Goal: Task Accomplishment & Management: Manage account settings

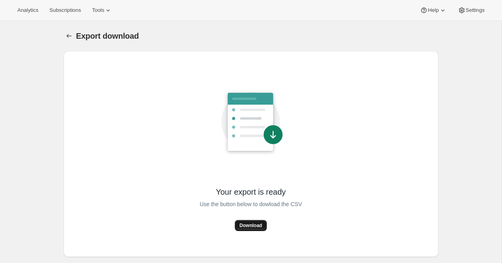
click at [251, 228] on span "Download" at bounding box center [251, 225] width 23 height 6
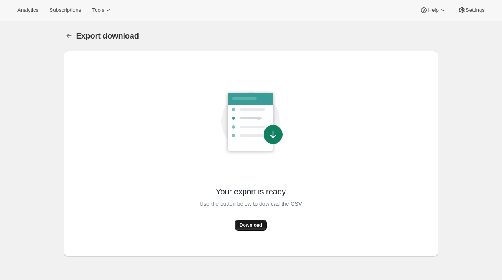
click at [244, 229] on button "Download" at bounding box center [251, 225] width 32 height 11
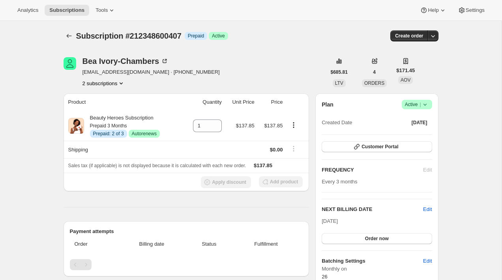
click at [157, 34] on span "Subscription #212348600407" at bounding box center [128, 36] width 105 height 9
copy span "212348600407"
click at [115, 83] on button "2 subscriptions" at bounding box center [104, 83] width 43 height 8
click at [112, 110] on span "215671537751" at bounding box center [103, 112] width 58 height 8
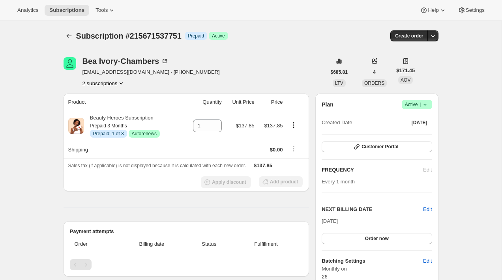
click at [228, 81] on div "Bea Ivory-Chambers beaivorychambers@yahoo.com · +14152332333 2 subscriptions" at bounding box center [195, 72] width 263 height 30
click at [103, 80] on button "2 subscriptions" at bounding box center [104, 83] width 43 height 8
click at [107, 110] on span "215671537751 Info Current" at bounding box center [104, 112] width 58 height 6
click at [107, 109] on span "215671537751 Info Current" at bounding box center [104, 112] width 58 height 6
click at [107, 99] on span "212348600407" at bounding box center [92, 98] width 34 height 6
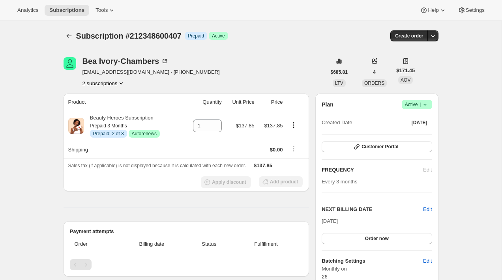
click at [150, 35] on span "Subscription #212348600407" at bounding box center [128, 36] width 105 height 9
copy span "212348600407"
click at [156, 36] on span "Subscription #212384809047" at bounding box center [128, 36] width 105 height 9
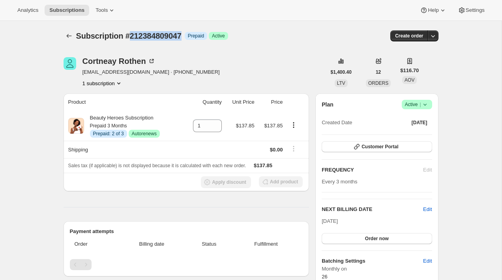
copy span "212384809047"
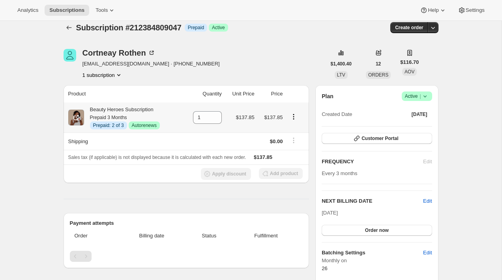
scroll to position [7, 0]
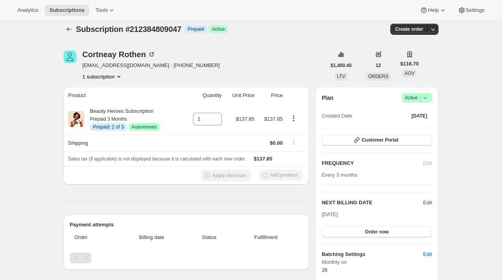
click at [258, 75] on div "Cortneay Rothen crothen2@icloud.com · +14155964635 1 subscription" at bounding box center [195, 66] width 263 height 30
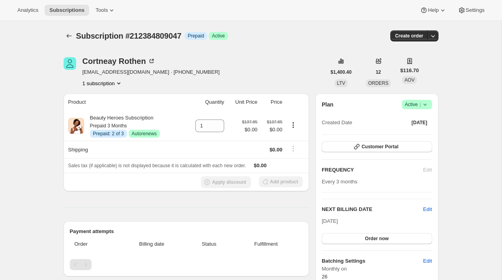
click at [254, 69] on div "[PERSON_NAME] [EMAIL_ADDRESS][DOMAIN_NAME] · [PHONE_NUMBER] 1 subscription" at bounding box center [195, 72] width 263 height 30
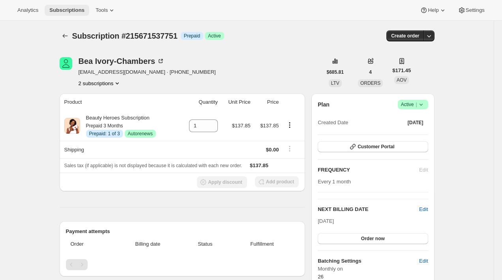
click at [75, 12] on span "Subscriptions" at bounding box center [66, 10] width 35 height 6
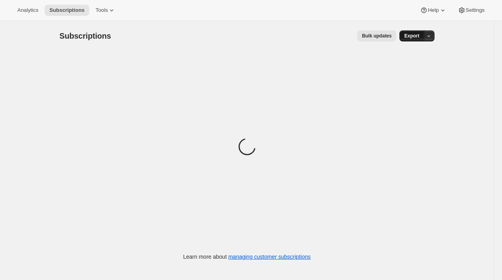
click at [416, 39] on span "Export" at bounding box center [411, 36] width 15 height 6
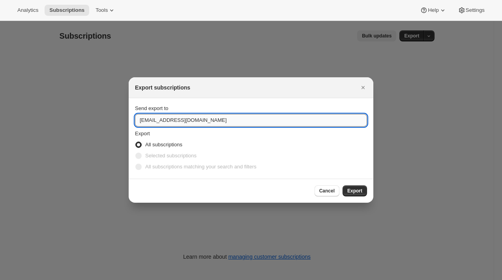
click at [274, 119] on input "hero@beauty-heroes.com" at bounding box center [251, 120] width 232 height 13
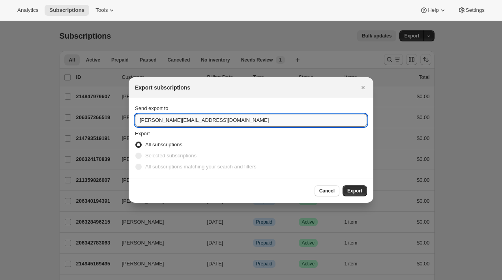
type input "brian@awtomic.com"
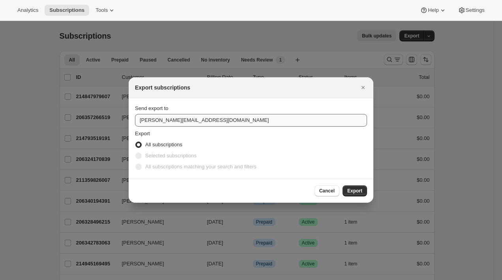
click at [315, 186] on button "Cancel" at bounding box center [327, 191] width 25 height 11
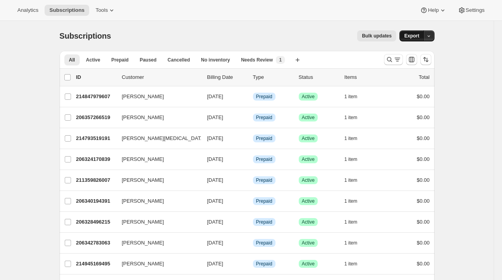
click at [416, 33] on button "Export" at bounding box center [412, 35] width 24 height 11
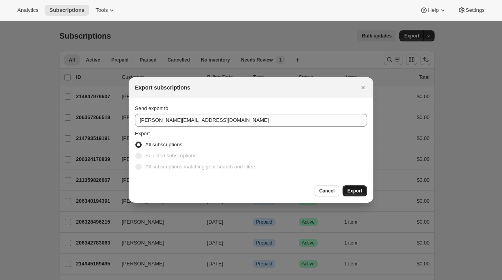
click at [361, 193] on span "Export" at bounding box center [354, 191] width 15 height 6
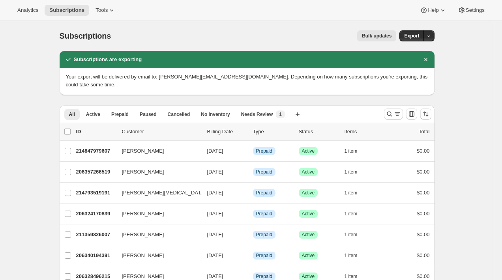
click at [230, 33] on div "Bulk updates" at bounding box center [258, 35] width 276 height 11
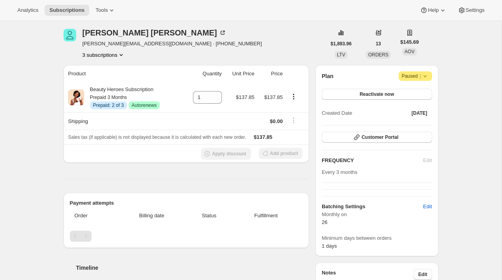
scroll to position [27, 0]
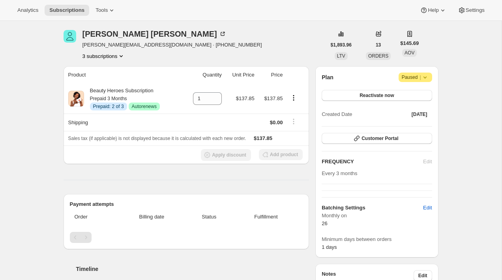
click at [213, 51] on div "Rebecca Jones rebeccaj@marinpoolservice.com · +14157980389 3 subscriptions" at bounding box center [195, 45] width 263 height 30
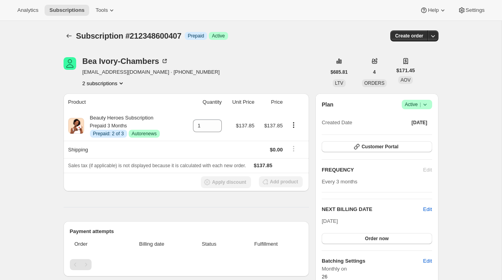
click at [248, 68] on div "Bea Ivory-Chambers beaivorychambers@yahoo.com · +14152332333 2 subscriptions" at bounding box center [195, 72] width 263 height 30
click at [152, 38] on span "Subscription #212348600407" at bounding box center [128, 36] width 105 height 9
copy span "212348600407"
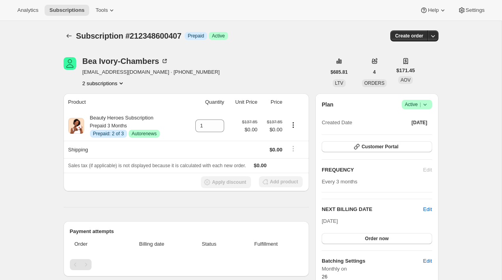
click at [162, 34] on span "Subscription #212348600407" at bounding box center [128, 36] width 105 height 9
copy span "212348600407"
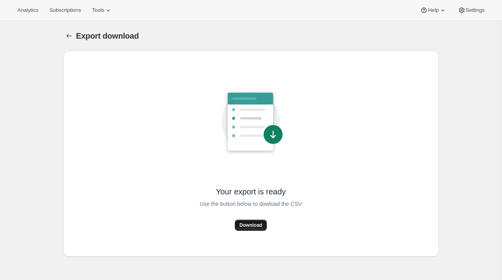
click at [259, 223] on span "Download" at bounding box center [251, 225] width 23 height 6
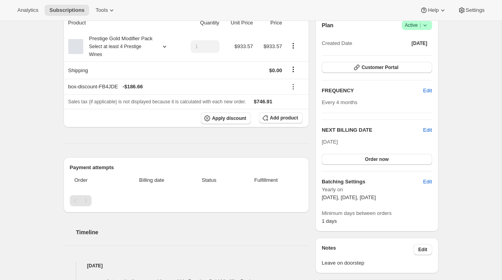
scroll to position [73, 0]
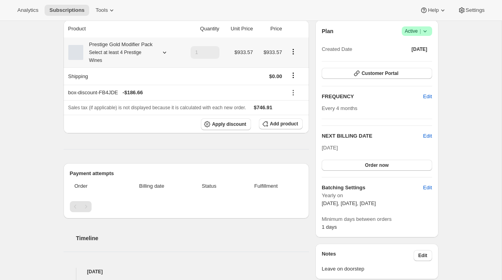
click at [129, 48] on div "Prestige Gold Modifier Pack Select at least 4 Prestige Wines" at bounding box center [118, 53] width 71 height 24
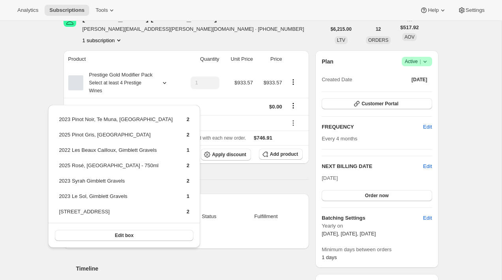
scroll to position [34, 0]
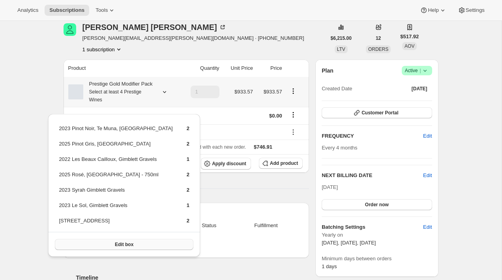
click at [122, 244] on span "Edit box" at bounding box center [124, 245] width 19 height 6
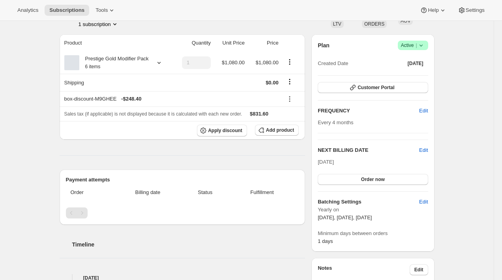
scroll to position [60, 0]
click at [147, 70] on div "Prestige Gold Modifier Pack 6 items" at bounding box center [113, 62] width 69 height 16
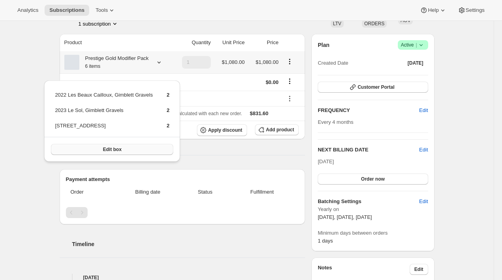
click at [114, 146] on button "Edit box" at bounding box center [112, 149] width 122 height 11
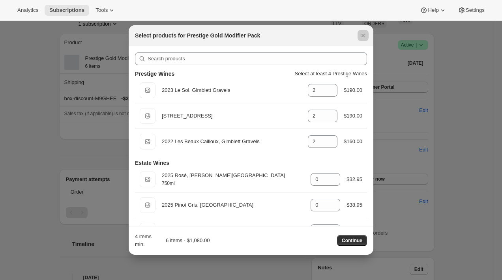
click at [111, 153] on div at bounding box center [251, 140] width 502 height 280
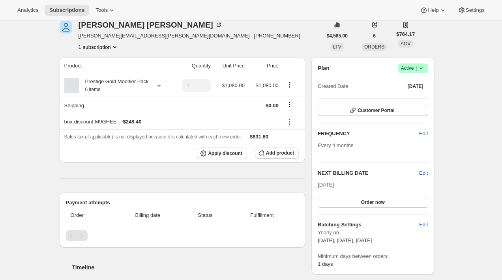
scroll to position [35, 0]
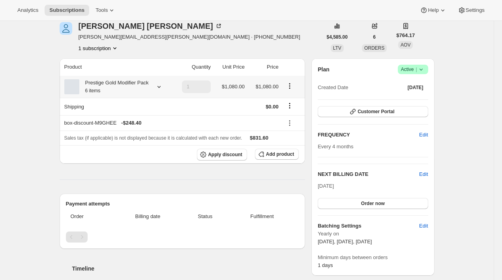
click at [120, 93] on div "Prestige Gold Modifier Pack 6 items" at bounding box center [113, 87] width 69 height 16
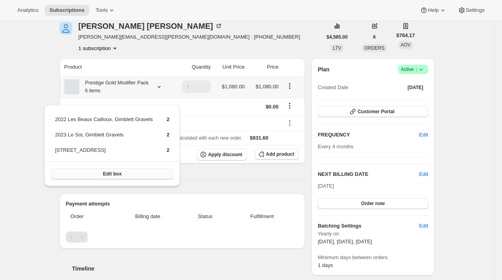
click at [119, 174] on span "Edit box" at bounding box center [112, 174] width 19 height 6
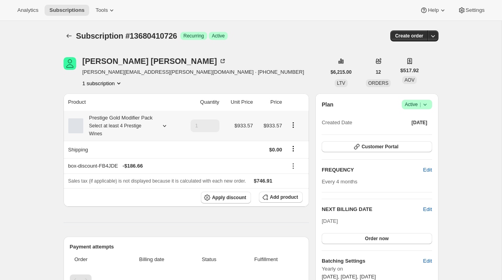
click at [293, 126] on icon "Product actions" at bounding box center [293, 124] width 1 height 1
click at [287, 141] on span "Edit box" at bounding box center [293, 145] width 19 height 8
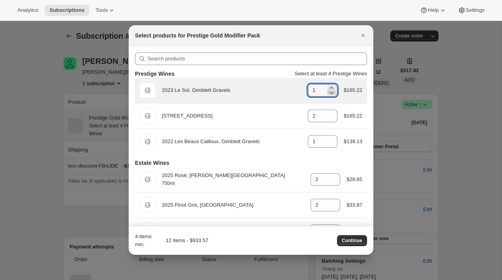
click at [332, 92] on icon ":r3h:" at bounding box center [332, 93] width 8 height 8
type input "0"
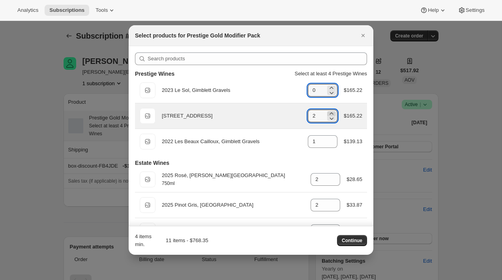
click at [331, 113] on icon ":r3h:" at bounding box center [332, 114] width 4 height 2
type input "3"
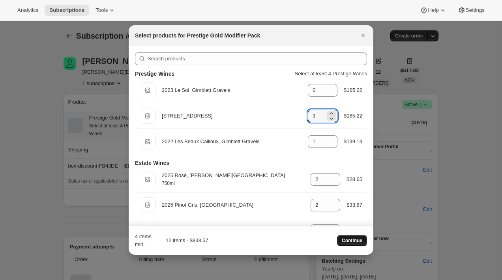
click at [351, 244] on button "Continue" at bounding box center [352, 240] width 30 height 11
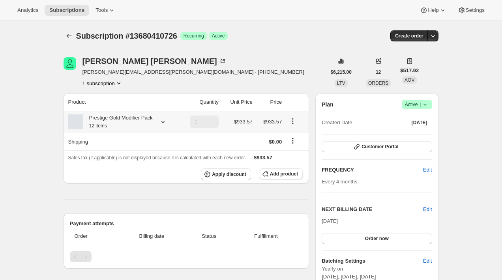
click at [291, 124] on icon "Product actions" at bounding box center [293, 121] width 8 height 8
click at [294, 142] on span "Edit box" at bounding box center [293, 140] width 19 height 6
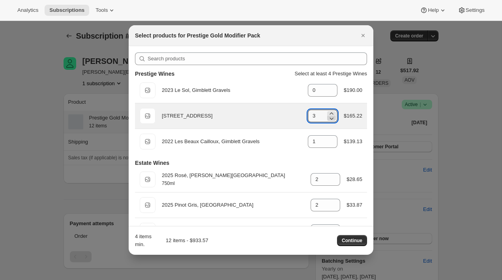
click at [330, 118] on icon ":r3a:" at bounding box center [332, 119] width 8 height 8
type input "2"
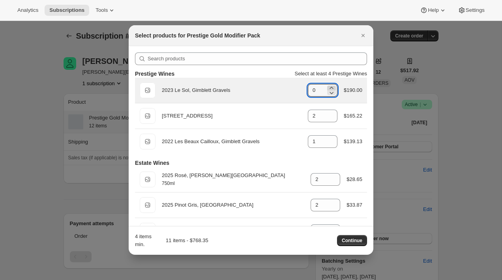
click at [332, 87] on icon ":r3a:" at bounding box center [332, 88] width 8 height 8
type input "1"
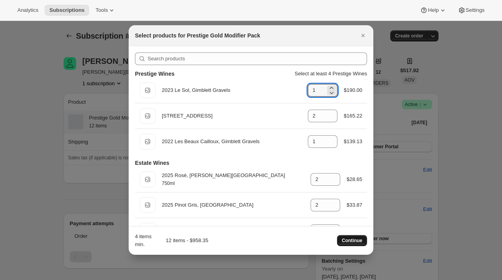
click at [353, 239] on span "Continue" at bounding box center [352, 241] width 21 height 6
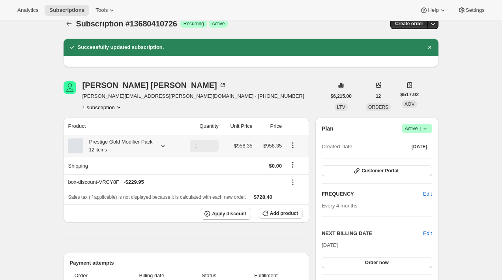
click at [107, 148] on div "Prestige Gold Modifier Pack 12 items" at bounding box center [117, 146] width 69 height 16
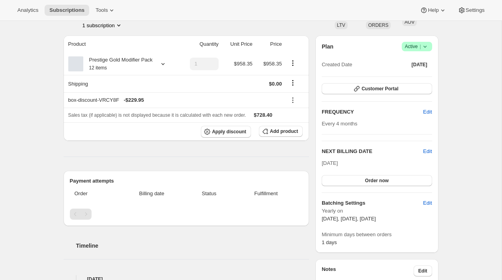
scroll to position [0, 0]
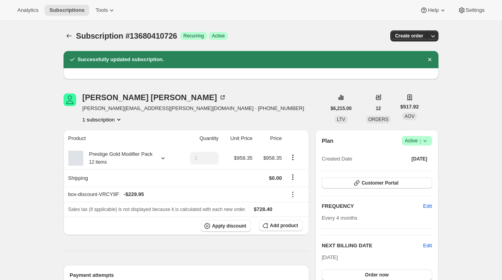
click at [140, 35] on span "Subscription #13680410726" at bounding box center [126, 36] width 101 height 9
copy span "13680410726"
click at [70, 11] on span "Subscriptions" at bounding box center [66, 10] width 35 height 6
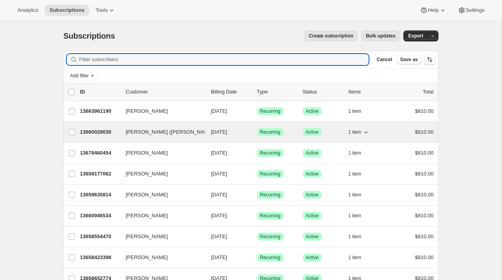
paste input "13680410726"
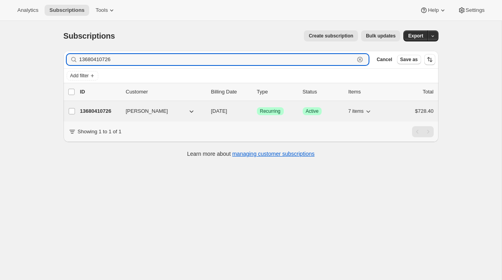
type input "13680410726"
click at [109, 109] on p "13680410726" at bounding box center [99, 111] width 39 height 8
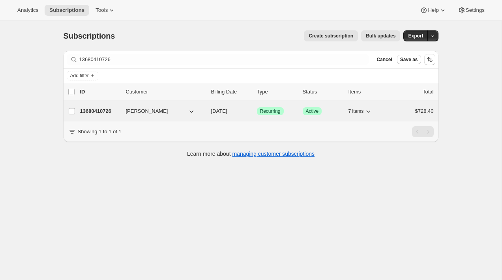
click at [96, 109] on p "13680410726" at bounding box center [99, 111] width 39 height 8
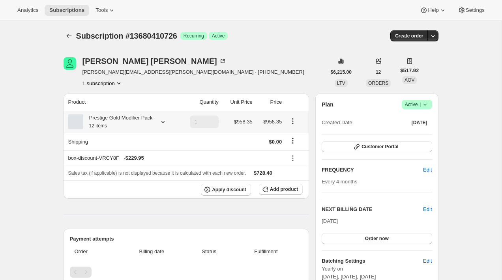
click at [94, 124] on div "Prestige Gold Modifier Pack 12 items" at bounding box center [117, 122] width 69 height 16
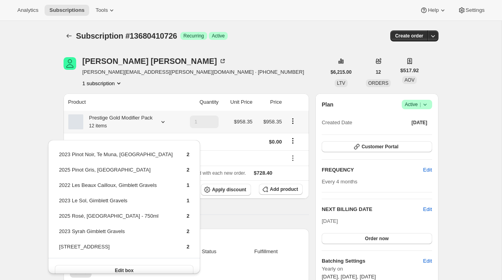
click at [94, 124] on div "Prestige Gold Modifier Pack 12 items" at bounding box center [117, 122] width 69 height 16
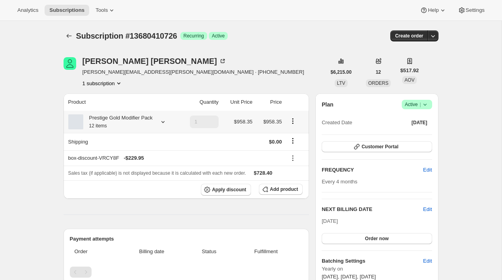
click at [294, 124] on icon "Product actions" at bounding box center [293, 123] width 1 height 1
click at [291, 140] on span "Edit box" at bounding box center [293, 140] width 19 height 6
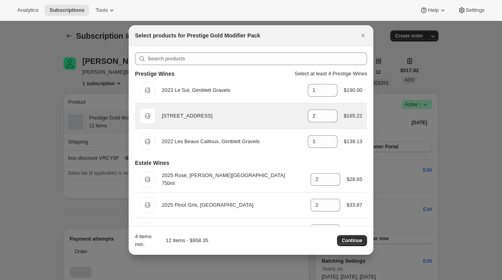
click at [354, 117] on div "$165.22" at bounding box center [353, 116] width 19 height 8
click at [218, 117] on div "[STREET_ADDRESS]" at bounding box center [232, 116] width 140 height 8
drag, startPoint x: 218, startPoint y: 117, endPoint x: 169, endPoint y: 116, distance: 49.4
click at [169, 116] on div "[STREET_ADDRESS]" at bounding box center [232, 116] width 140 height 8
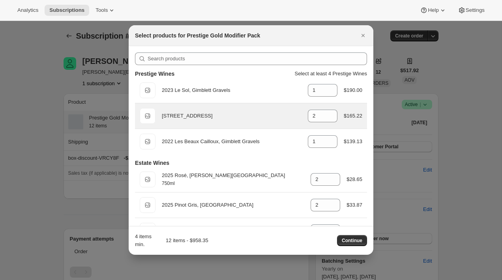
copy div "[STREET_ADDRESS]"
click at [223, 116] on div "[STREET_ADDRESS]" at bounding box center [232, 116] width 140 height 8
drag, startPoint x: 223, startPoint y: 116, endPoint x: 168, endPoint y: 116, distance: 54.9
click at [168, 116] on div "[STREET_ADDRESS]" at bounding box center [232, 116] width 140 height 8
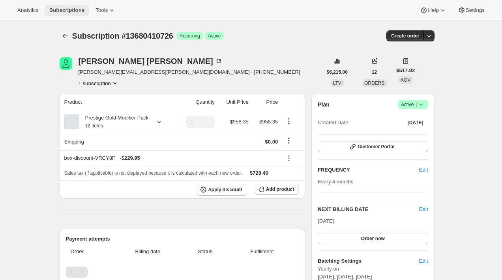
click at [72, 13] on button "Subscriptions" at bounding box center [67, 10] width 45 height 11
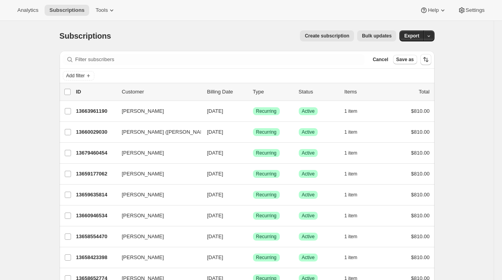
click at [124, 65] on div "Filter subscribers Cancel Save as" at bounding box center [247, 59] width 375 height 17
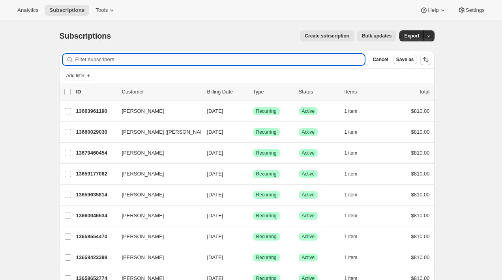
click at [111, 60] on input "Filter subscribers" at bounding box center [220, 59] width 290 height 11
paste input "13680410726"
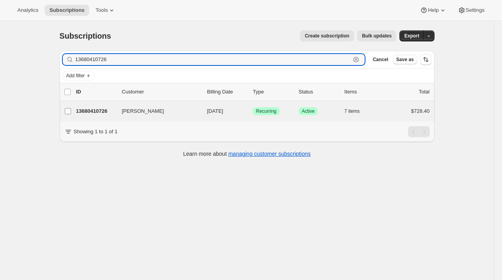
type input "13680410726"
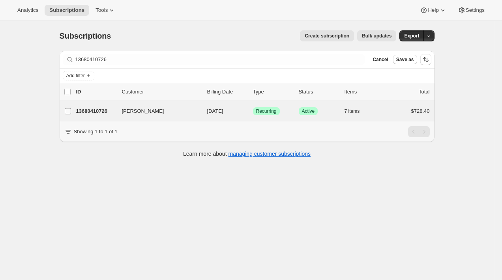
click at [67, 112] on input "[PERSON_NAME]" at bounding box center [68, 111] width 6 height 6
checkbox input "true"
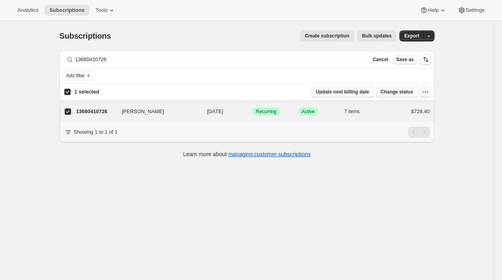
click at [424, 91] on icon "button" at bounding box center [426, 92] width 8 height 8
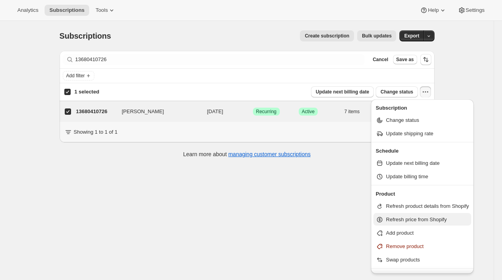
click at [417, 220] on span "Refresh price from Shopify" at bounding box center [416, 220] width 61 height 6
select select "21"
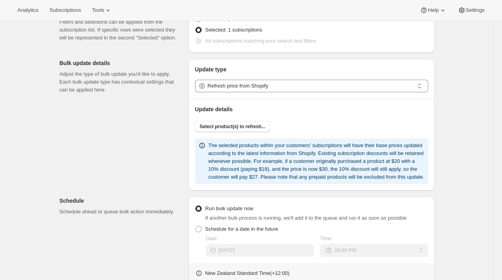
scroll to position [53, 0]
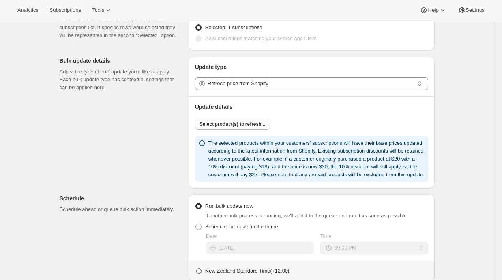
click at [245, 119] on button "Select product(s) to refresh..." at bounding box center [232, 124] width 75 height 11
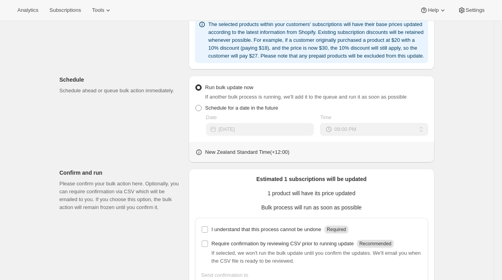
scroll to position [264, 0]
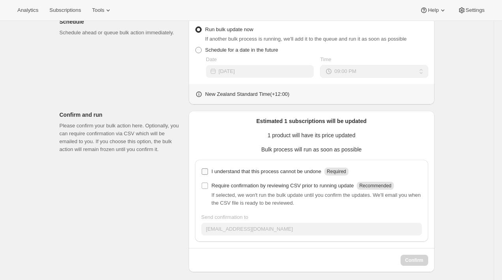
click at [310, 176] on p "I understand that this process cannot be undone" at bounding box center [267, 172] width 110 height 8
click at [208, 175] on input "I understand that this process cannot be undone Required" at bounding box center [205, 172] width 6 height 6
checkbox input "true"
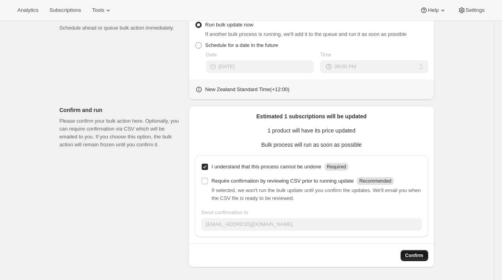
click at [415, 255] on span "Confirm" at bounding box center [415, 256] width 18 height 6
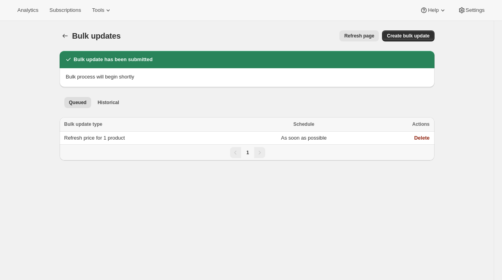
click at [319, 145] on div "1" at bounding box center [247, 153] width 375 height 16
click at [317, 138] on td "As soon as possible" at bounding box center [304, 138] width 132 height 13
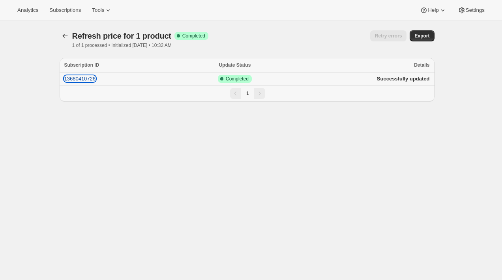
click at [94, 77] on button "13680410726" at bounding box center [80, 79] width 32 height 6
click at [69, 16] on div "Analytics Subscriptions Tools Help Settings" at bounding box center [251, 10] width 502 height 21
click at [62, 10] on span "Subscriptions" at bounding box center [65, 10] width 32 height 6
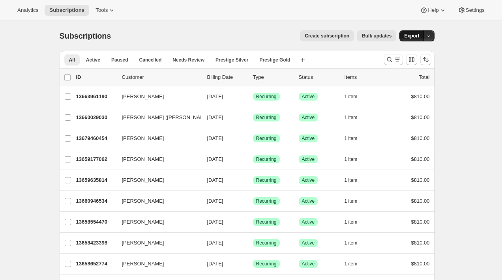
click at [413, 39] on span "Export" at bounding box center [411, 36] width 15 height 6
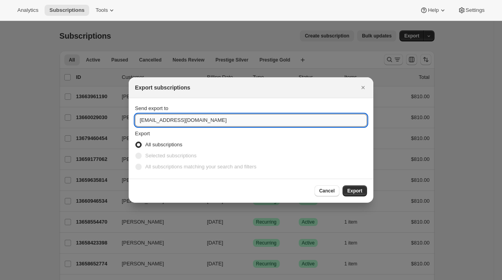
click at [235, 122] on input "[EMAIL_ADDRESS][DOMAIN_NAME]" at bounding box center [251, 120] width 232 height 13
type input "brian@awtomic.com"
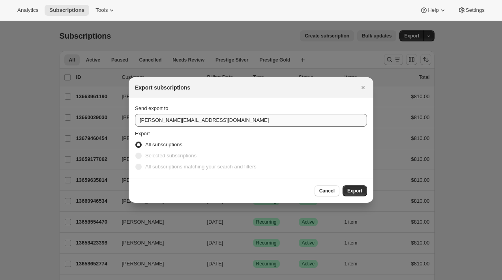
click at [343, 186] on button "Export" at bounding box center [355, 191] width 24 height 11
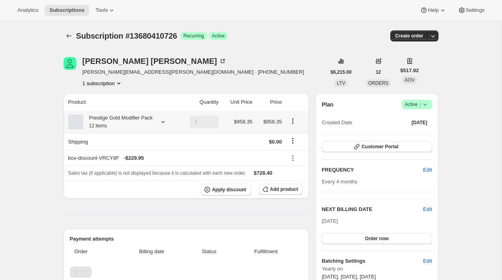
click at [292, 125] on icon "Product actions" at bounding box center [293, 121] width 8 height 8
click at [293, 137] on span "Edit box" at bounding box center [293, 141] width 19 height 8
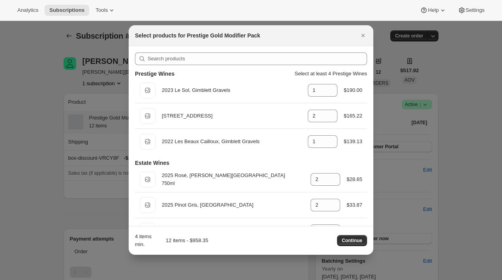
click at [419, 111] on div at bounding box center [251, 140] width 502 height 280
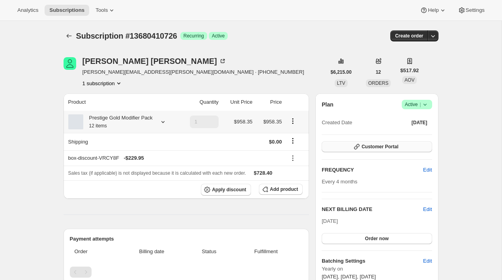
click at [393, 148] on span "Customer Portal" at bounding box center [380, 147] width 37 height 6
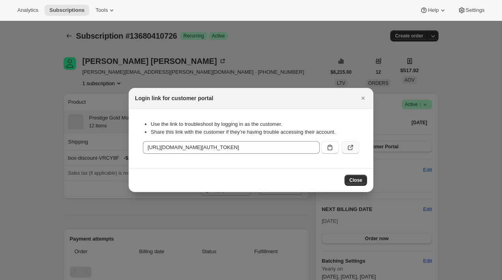
click at [354, 146] on icon ":r1j:" at bounding box center [351, 148] width 8 height 8
click at [363, 96] on icon "Close" at bounding box center [363, 98] width 8 height 8
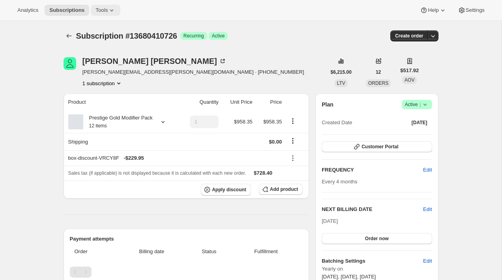
click at [109, 6] on button "Tools" at bounding box center [106, 10] width 30 height 11
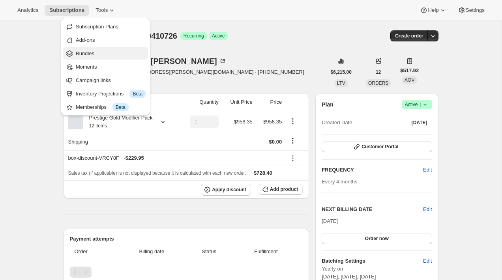
click at [98, 55] on span "Bundles" at bounding box center [111, 54] width 70 height 8
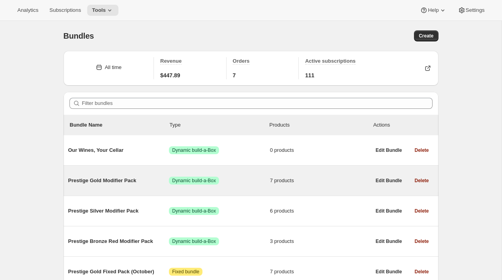
click at [144, 185] on div "Prestige Gold Modifier Pack Success Dynamic build-a-Box 7 products" at bounding box center [219, 181] width 303 height 8
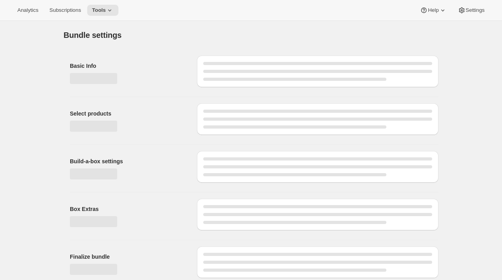
type input "Prestige Gold Modifier Pack"
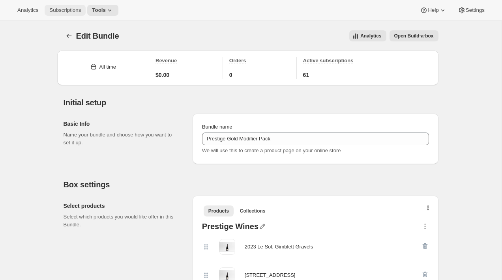
click at [71, 9] on span "Subscriptions" at bounding box center [65, 10] width 32 height 6
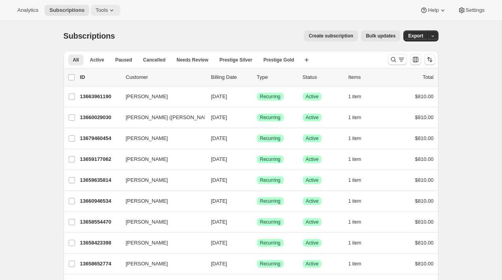
click at [106, 14] on button "Tools" at bounding box center [106, 10] width 30 height 11
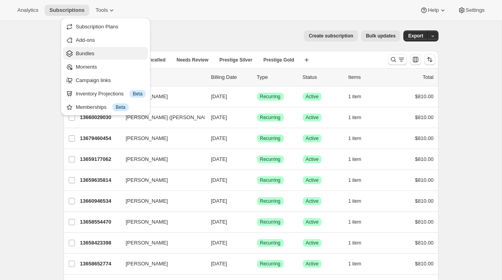
click at [105, 53] on span "Bundles" at bounding box center [111, 54] width 70 height 8
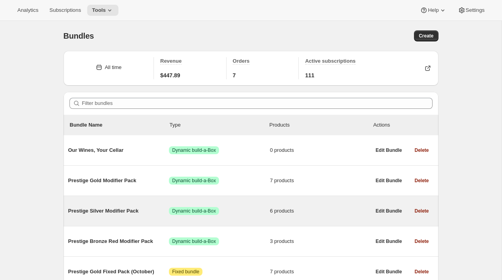
click at [122, 213] on span "Prestige Silver Modifier Pack" at bounding box center [118, 211] width 101 height 8
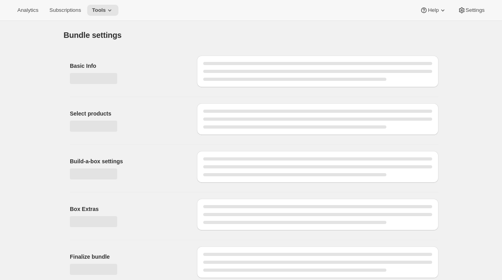
type input "Prestige Silver Modifier Pack"
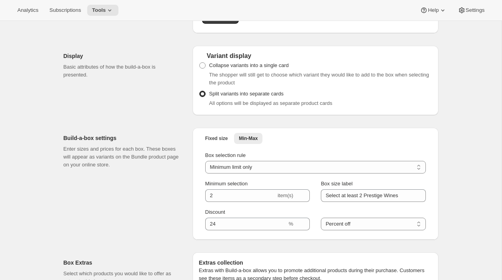
scroll to position [428, 0]
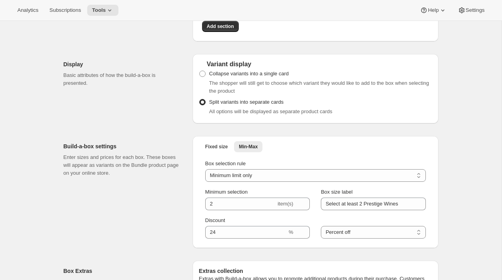
click at [165, 184] on div "Build-a-box settings Enter sizes and prices for each box. These boxes will appe…" at bounding box center [125, 192] width 123 height 112
click at [477, 7] on button "Settings" at bounding box center [471, 10] width 36 height 11
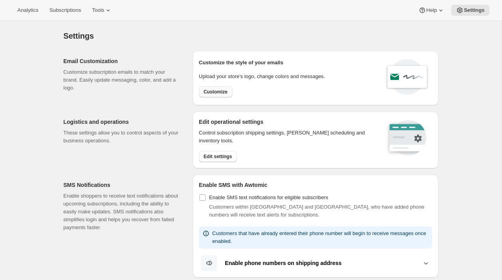
click at [221, 92] on span "Customize" at bounding box center [216, 92] width 24 height 6
select select "subscriptionMessage"
select select "5"
select select "15"
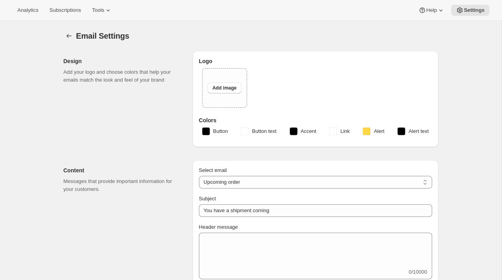
type input "2 Week Reminder: Prestige Wine Club Shipment"
type textarea "As the days grow longer and spring warmth returns to Hawke’s Bay, we’re getting…"
select select "14"
type input "Prestige Wine Club"
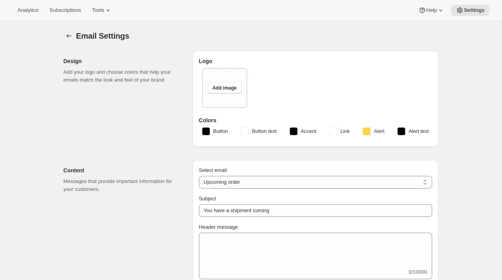
checkbox input "false"
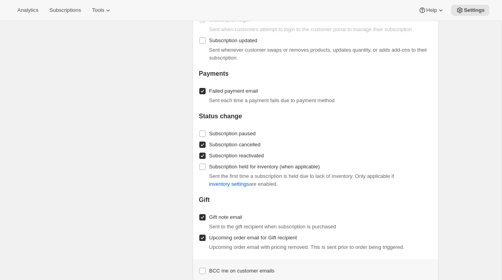
scroll to position [939, 0]
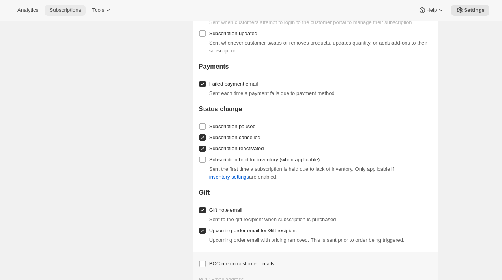
click at [53, 13] on span "Subscriptions" at bounding box center [65, 10] width 32 height 6
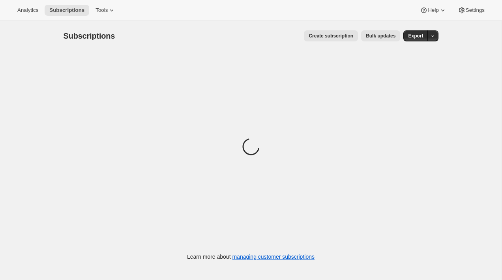
click at [383, 37] on span "Bulk updates" at bounding box center [381, 36] width 30 height 6
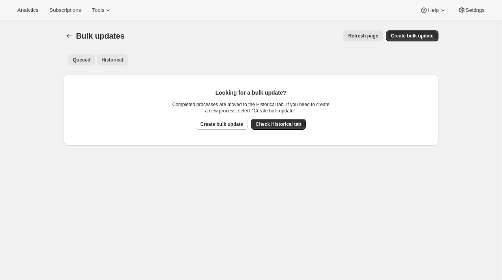
click at [125, 61] on button "Historical" at bounding box center [112, 59] width 31 height 11
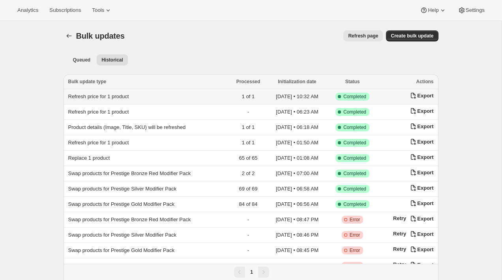
click at [129, 94] on span "Refresh price for 1 product" at bounding box center [98, 97] width 61 height 6
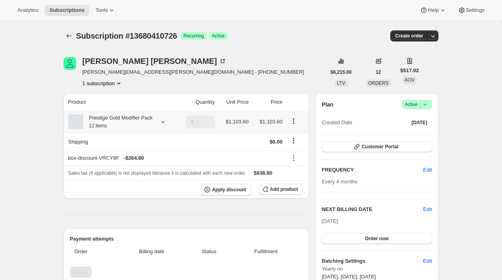
click at [294, 122] on icon "Product actions" at bounding box center [293, 120] width 1 height 1
click at [296, 139] on span "Edit box" at bounding box center [293, 140] width 19 height 6
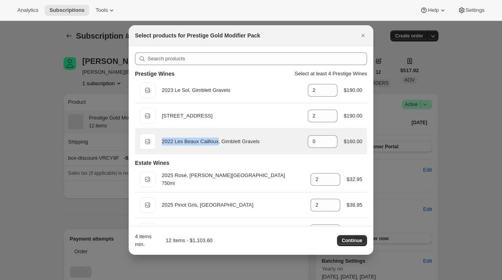
drag, startPoint x: 162, startPoint y: 141, endPoint x: 221, endPoint y: 142, distance: 59.6
click at [221, 142] on div "Default Title 2022 Les Beaux Cailloux, Gimblett Gravels gid://shopify/ProductVa…" at bounding box center [251, 142] width 223 height 16
copy div "2022 Les Beaux Cailloux"
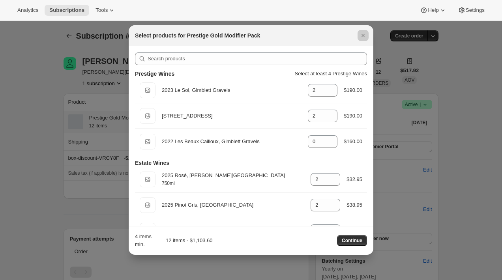
click at [76, 68] on div at bounding box center [251, 140] width 502 height 280
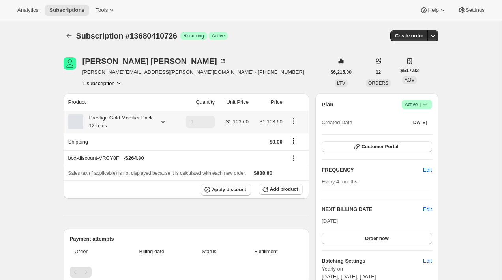
click at [71, 4] on div "Analytics Subscriptions Tools Help Settings" at bounding box center [251, 10] width 502 height 21
click at [71, 6] on button "Subscriptions" at bounding box center [67, 10] width 45 height 11
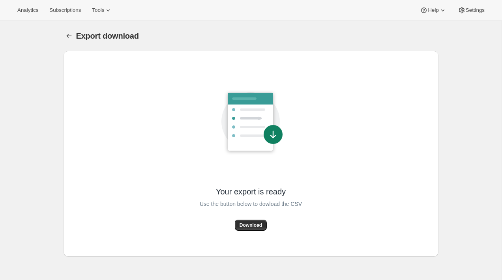
click at [249, 219] on div "Use the button below to dowload the CSV" at bounding box center [251, 208] width 102 height 23
click at [248, 223] on span "Download" at bounding box center [251, 225] width 23 height 6
